Goal: Information Seeking & Learning: Learn about a topic

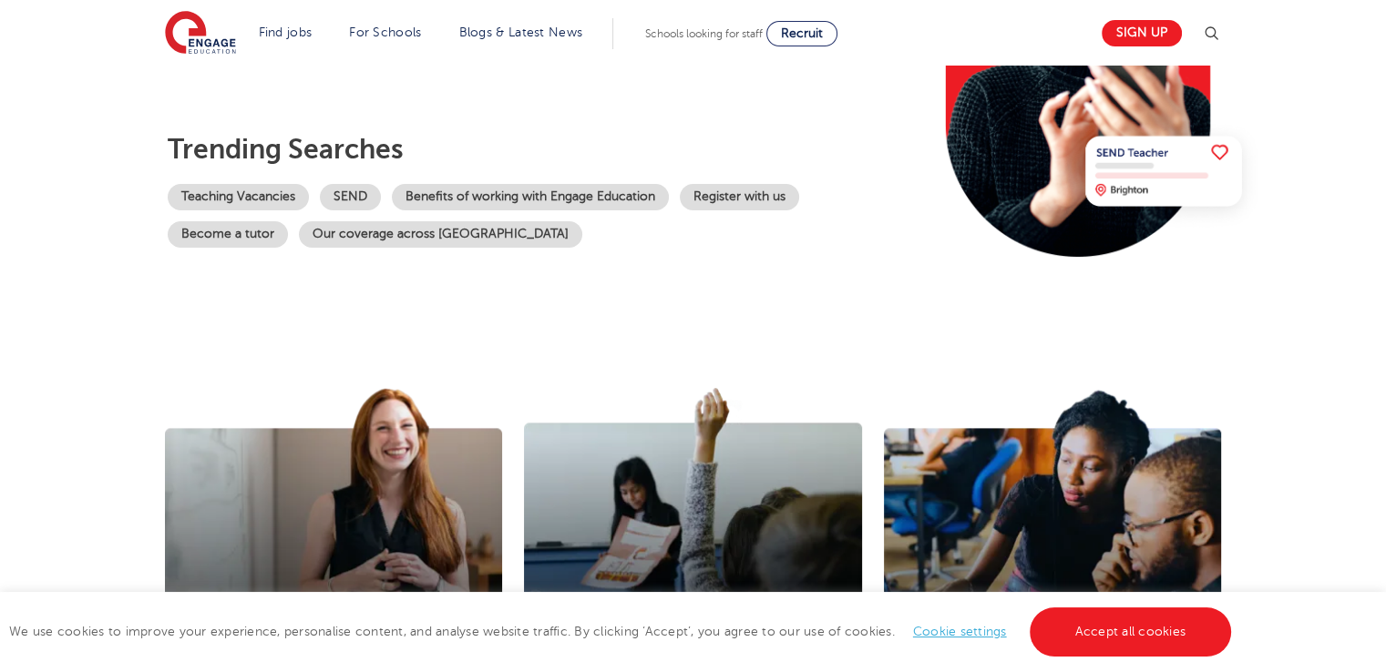
click at [1154, 631] on link "Accept all cookies" at bounding box center [1130, 632] width 202 height 49
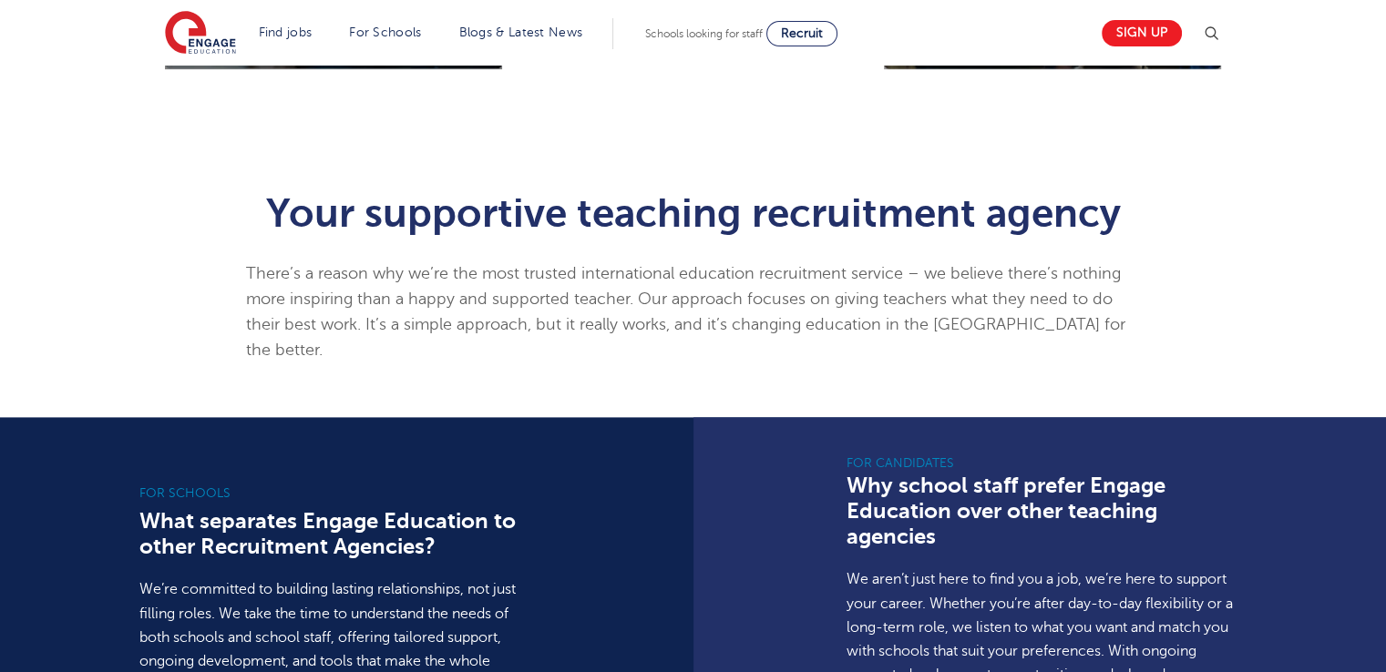
scroll to position [557, 0]
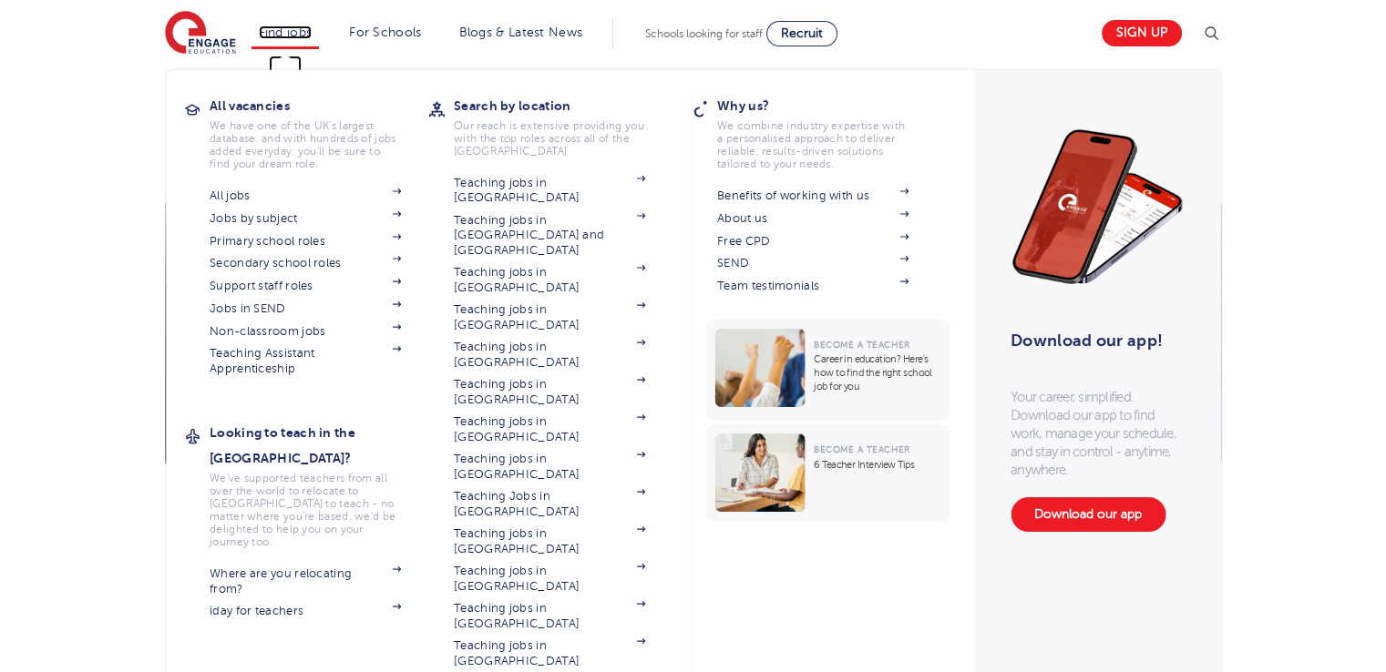
click at [306, 34] on link "Find jobs" at bounding box center [286, 33] width 54 height 14
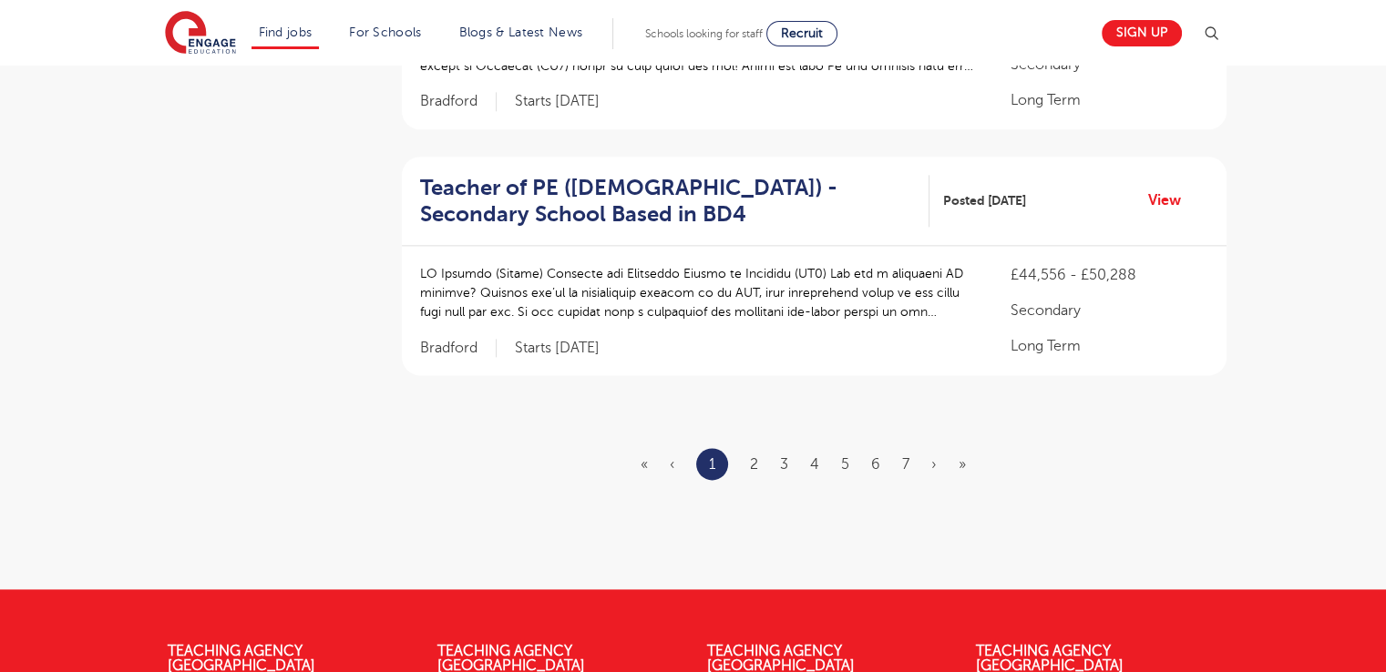
scroll to position [2573, 0]
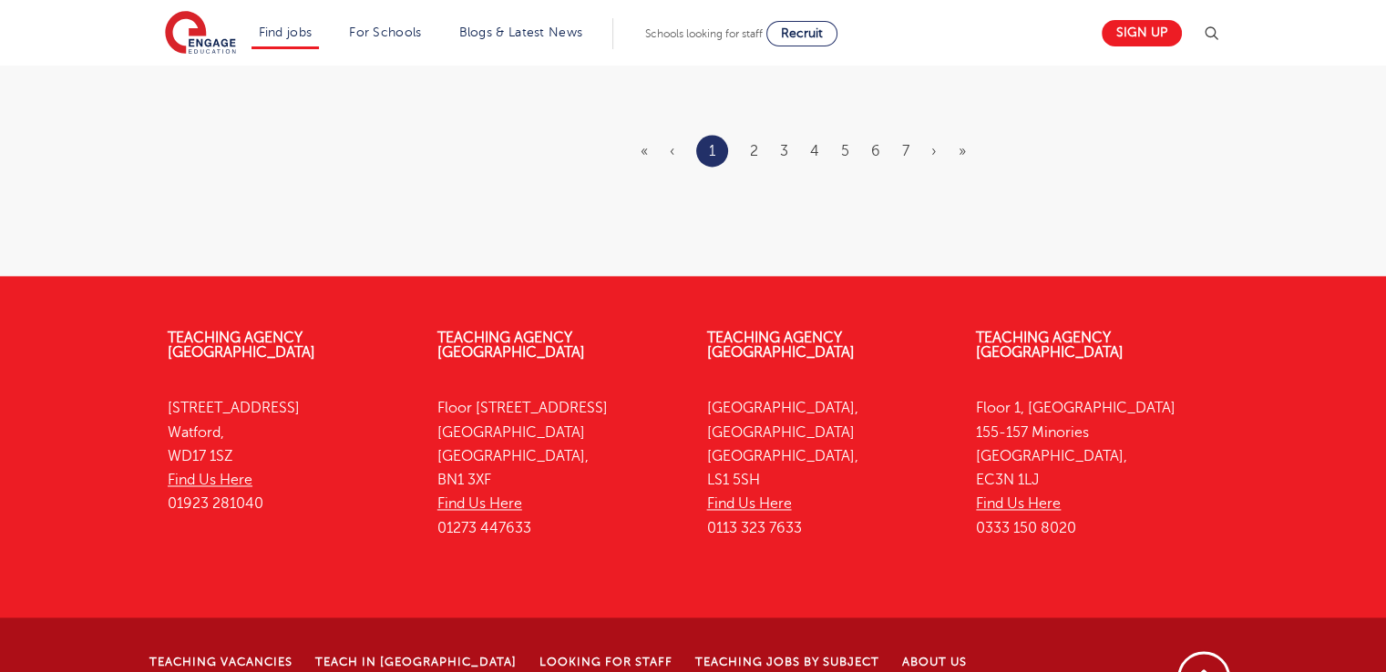
click at [760, 135] on ul "« ‹ 1 2 3 4 5 6 7 › »" at bounding box center [813, 151] width 347 height 32
click at [754, 143] on link "2" at bounding box center [754, 151] width 8 height 16
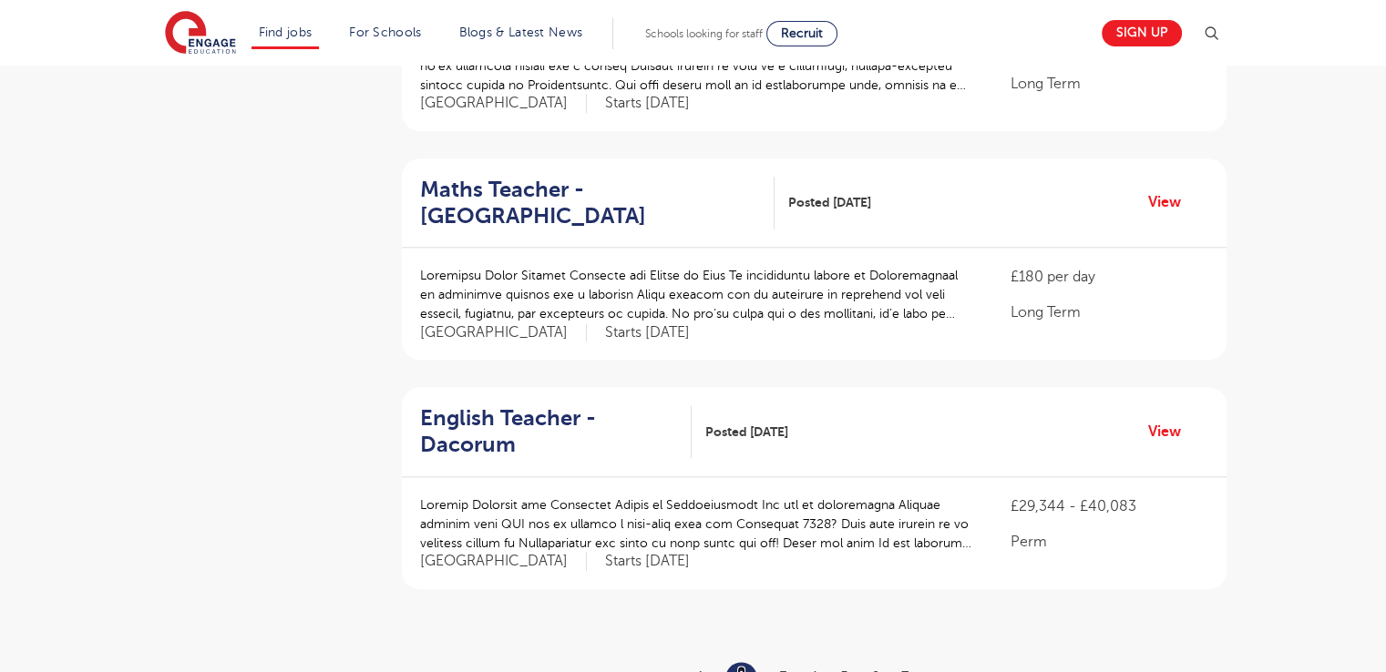
scroll to position [2004, 0]
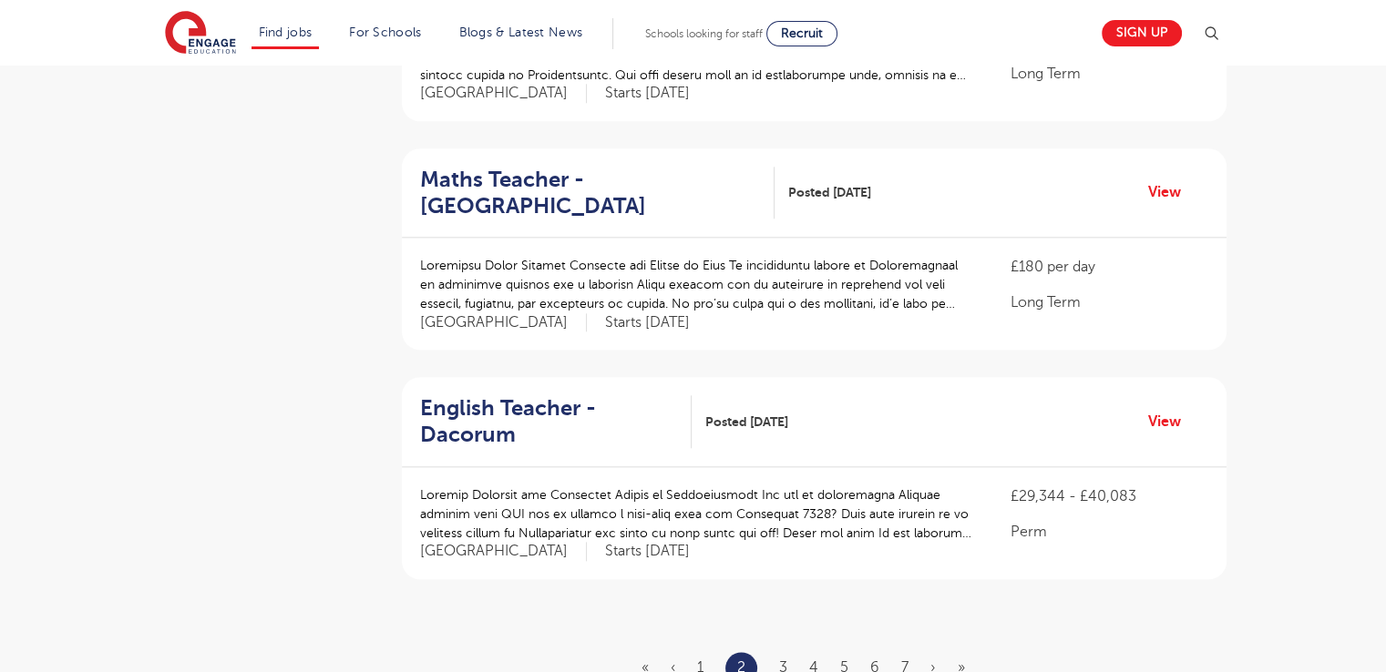
drag, startPoint x: 778, startPoint y: 650, endPoint x: 778, endPoint y: 661, distance: 11.8
click at [778, 654] on ul "« ‹ 1 2 3 4 5 6 7 › »" at bounding box center [813, 668] width 345 height 32
click at [787, 660] on link "3" at bounding box center [783, 668] width 8 height 16
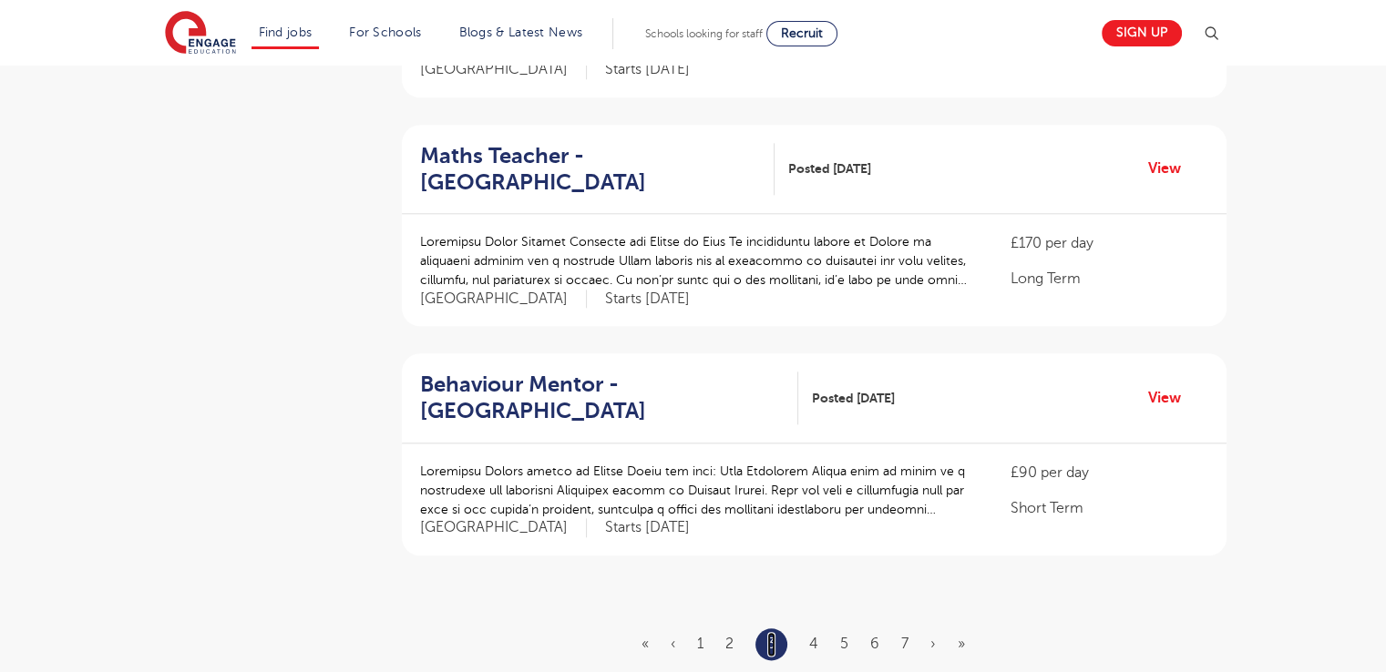
scroll to position [2004, 0]
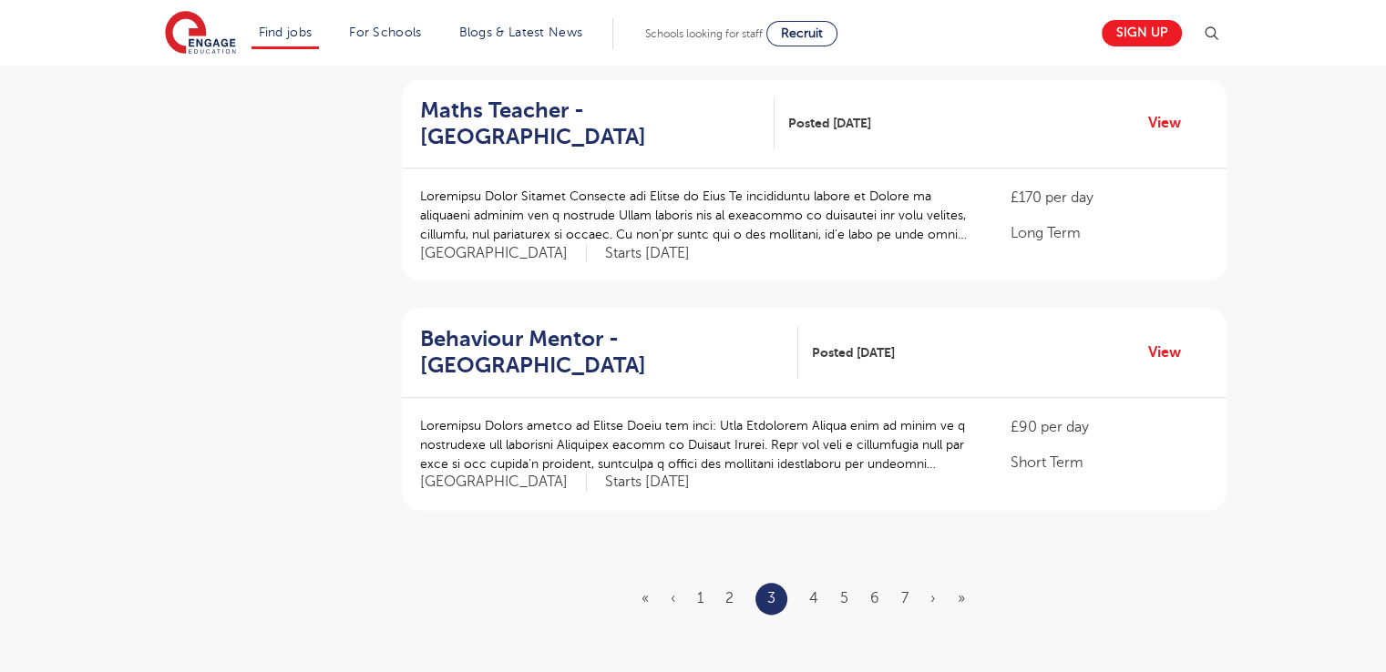
click at [807, 583] on ul "« ‹ 1 2 3 4 5 6 7 › »" at bounding box center [813, 599] width 345 height 32
click at [809, 590] on link "4" at bounding box center [813, 598] width 9 height 16
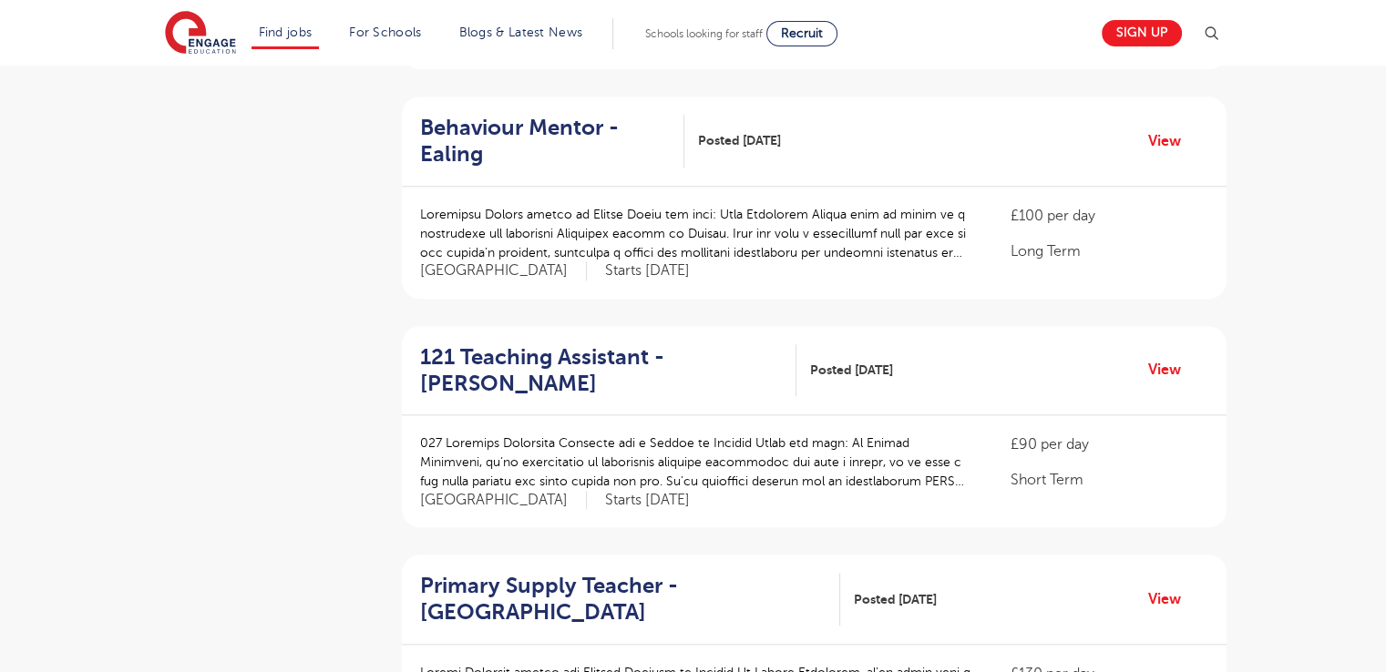
scroll to position [2004, 0]
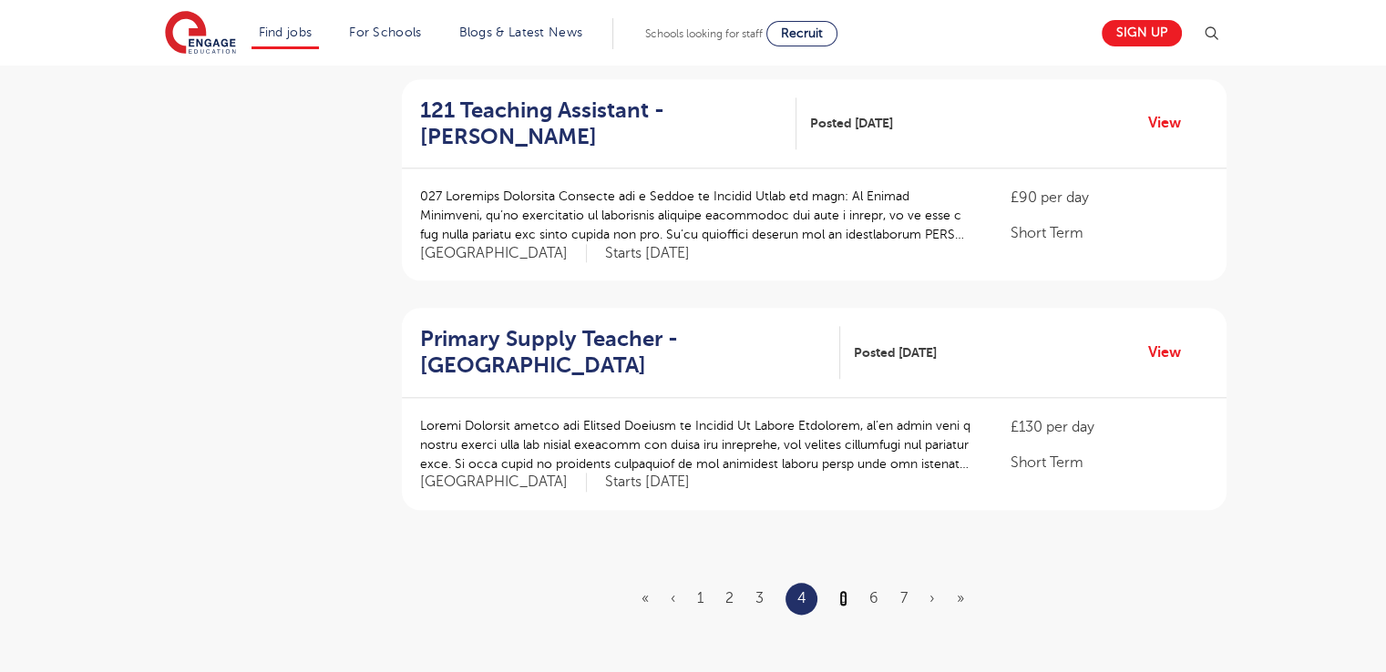
click at [846, 590] on link "5" at bounding box center [843, 598] width 8 height 16
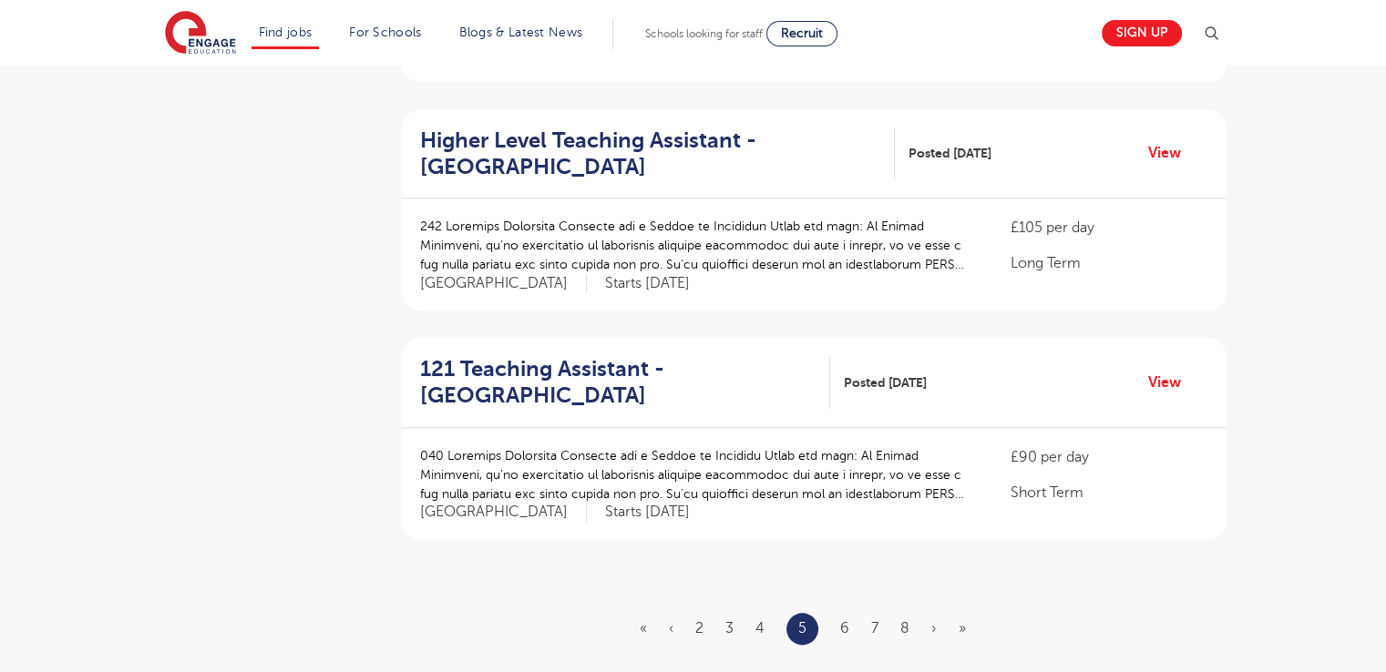
scroll to position [2369, 0]
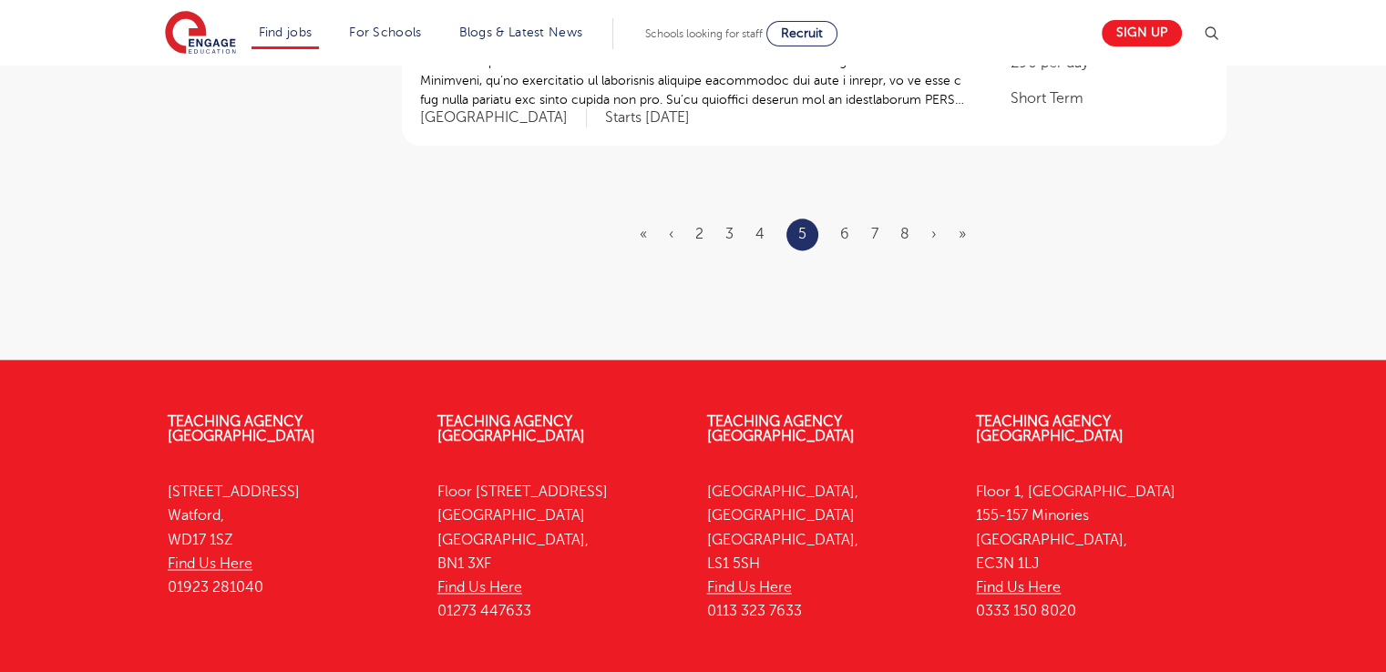
click at [834, 219] on ul "« ‹ 2 3 4 5 6 7 8 › »" at bounding box center [814, 235] width 348 height 32
click at [851, 219] on ul "« ‹ 2 3 4 5 6 7 8 › »" at bounding box center [814, 235] width 348 height 32
click at [849, 219] on ul "« ‹ 2 3 4 5 6 7 8 › »" at bounding box center [814, 235] width 348 height 32
click at [845, 226] on link "6" at bounding box center [844, 234] width 9 height 16
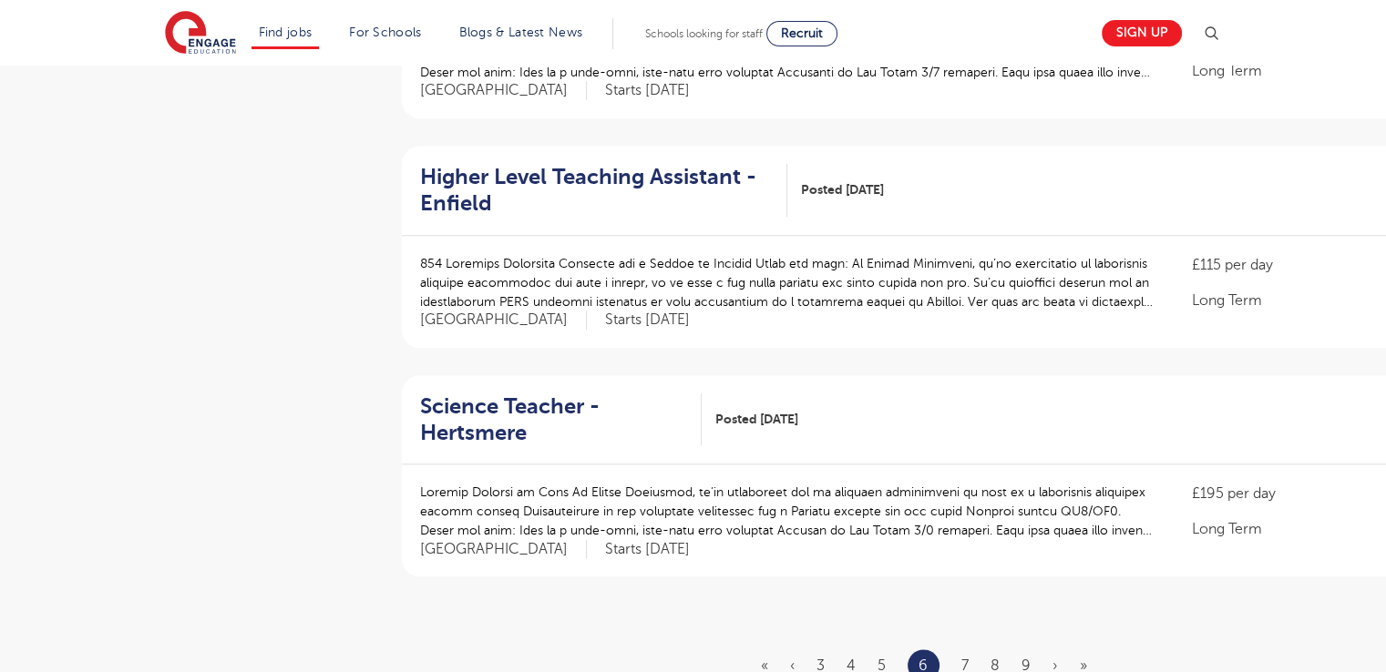
scroll to position [2277, 0]
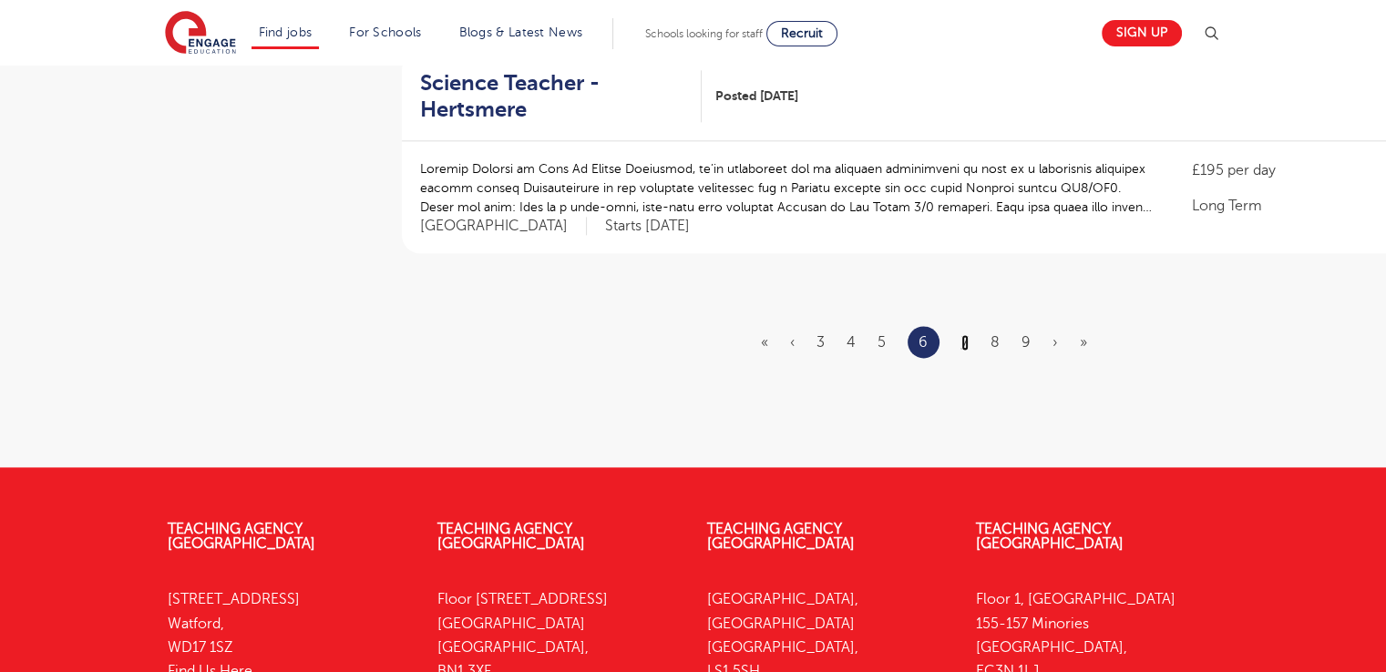
click at [962, 334] on link "7" at bounding box center [964, 342] width 7 height 16
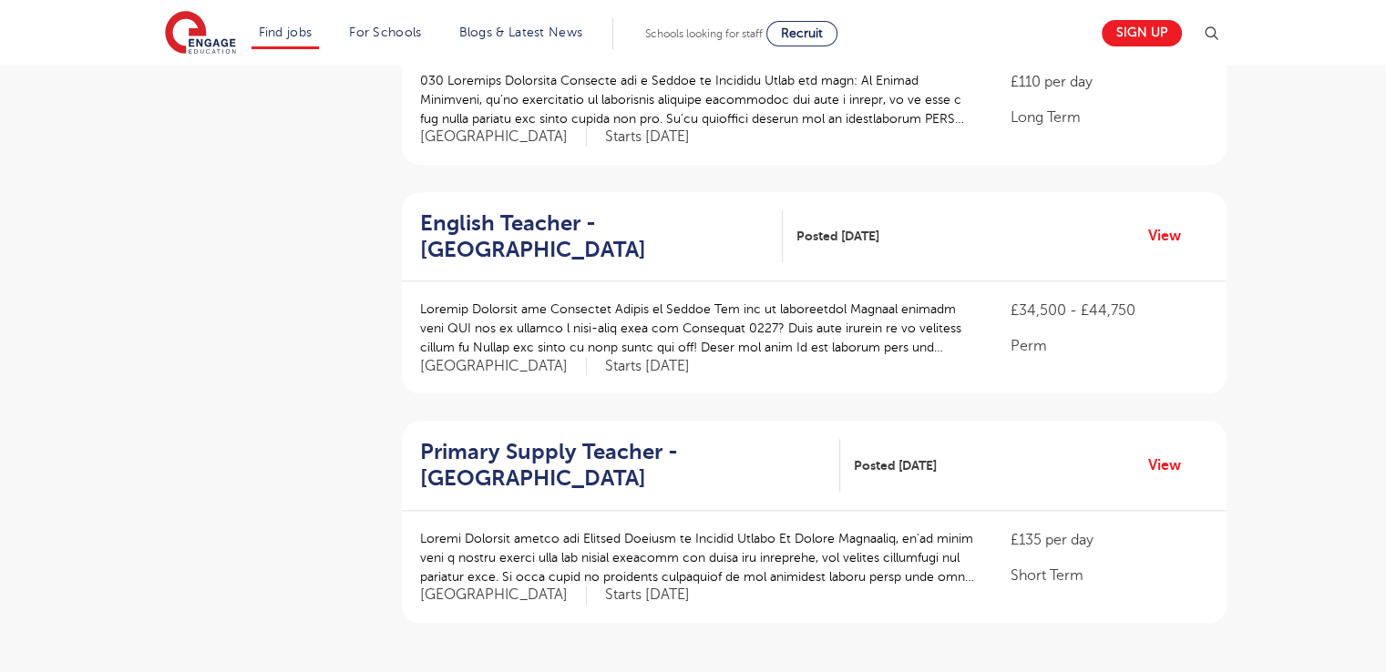
scroll to position [1913, 0]
